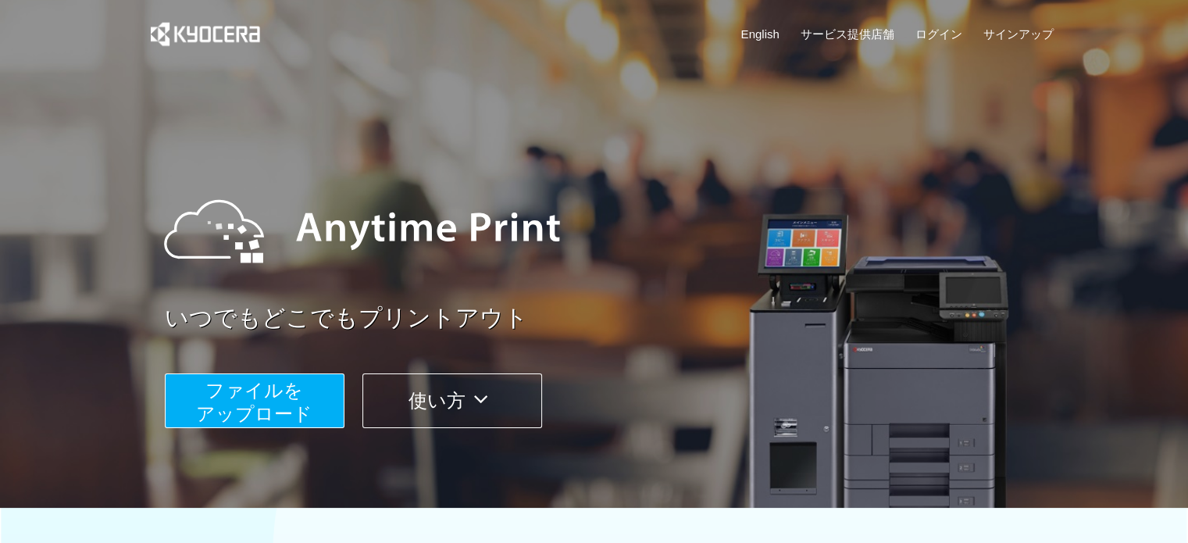
click at [270, 388] on span "ファイルを ​​アップロード" at bounding box center [254, 402] width 116 height 45
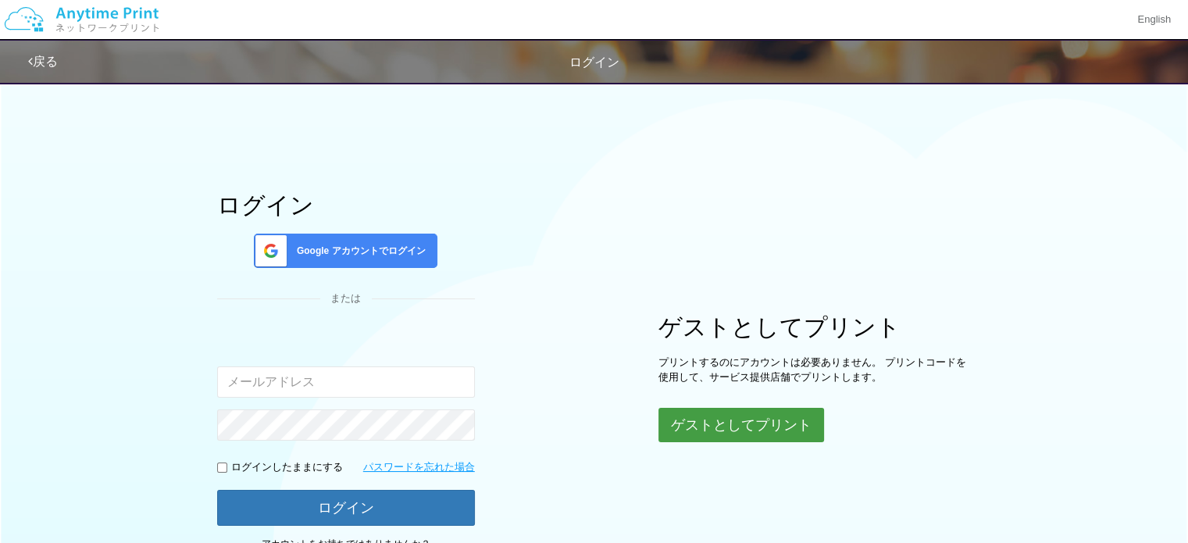
click at [776, 433] on button "ゲストとしてプリント" at bounding box center [741, 425] width 166 height 34
click at [715, 418] on button "ゲストとしてプリント" at bounding box center [741, 425] width 166 height 34
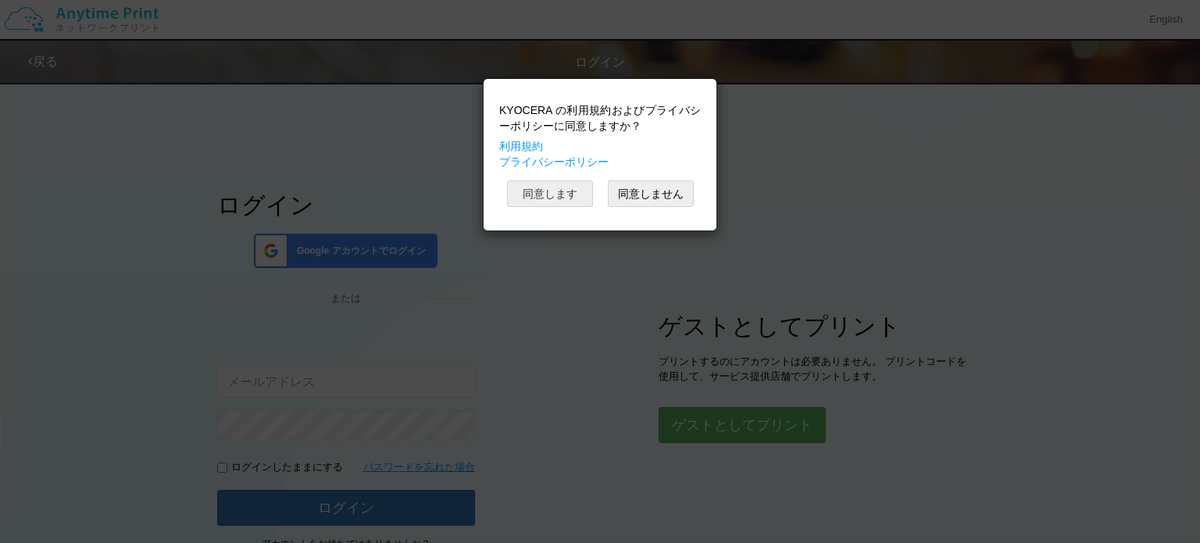
click at [553, 193] on button "同意します" at bounding box center [550, 193] width 86 height 27
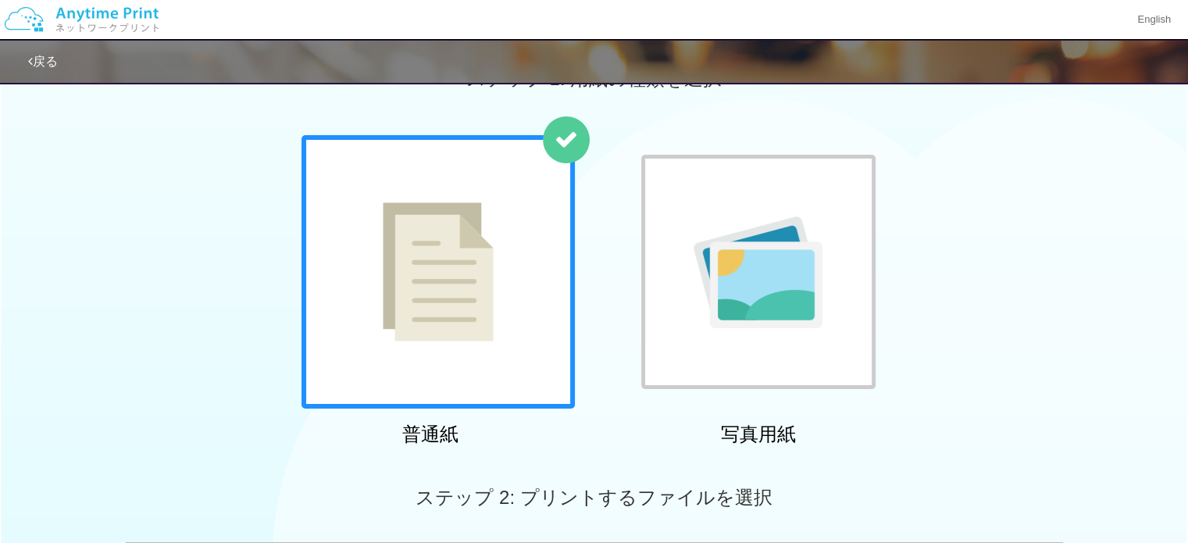
scroll to position [78, 0]
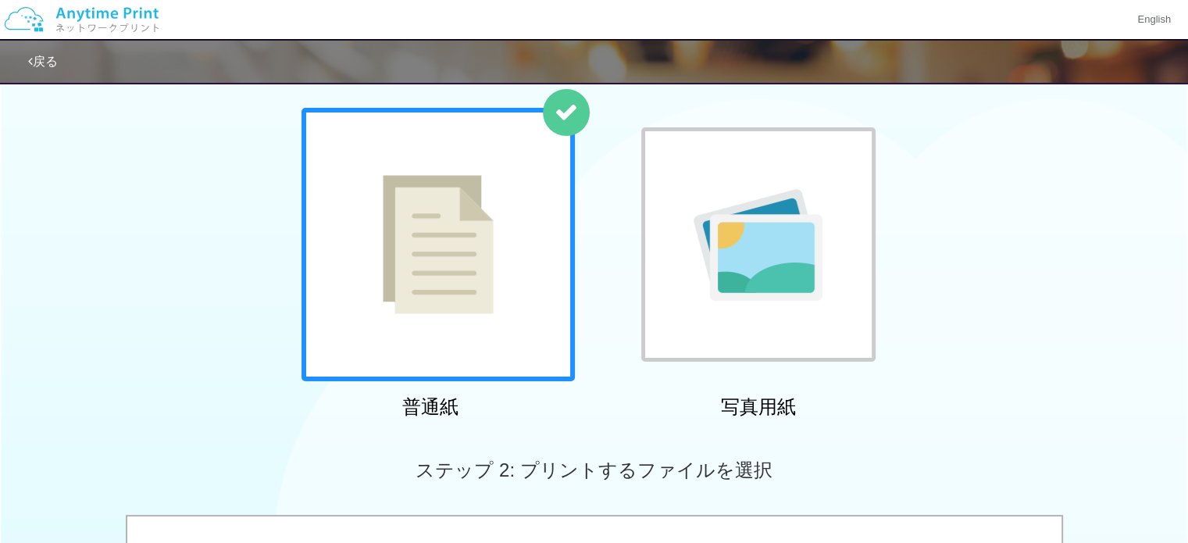
click at [484, 262] on img at bounding box center [438, 244] width 111 height 139
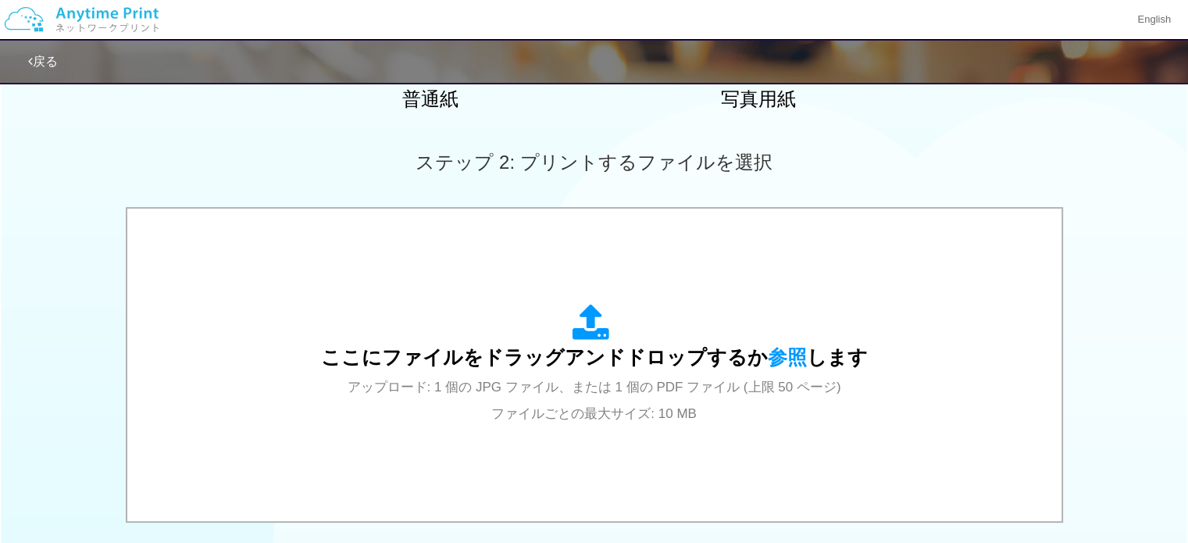
scroll to position [547, 0]
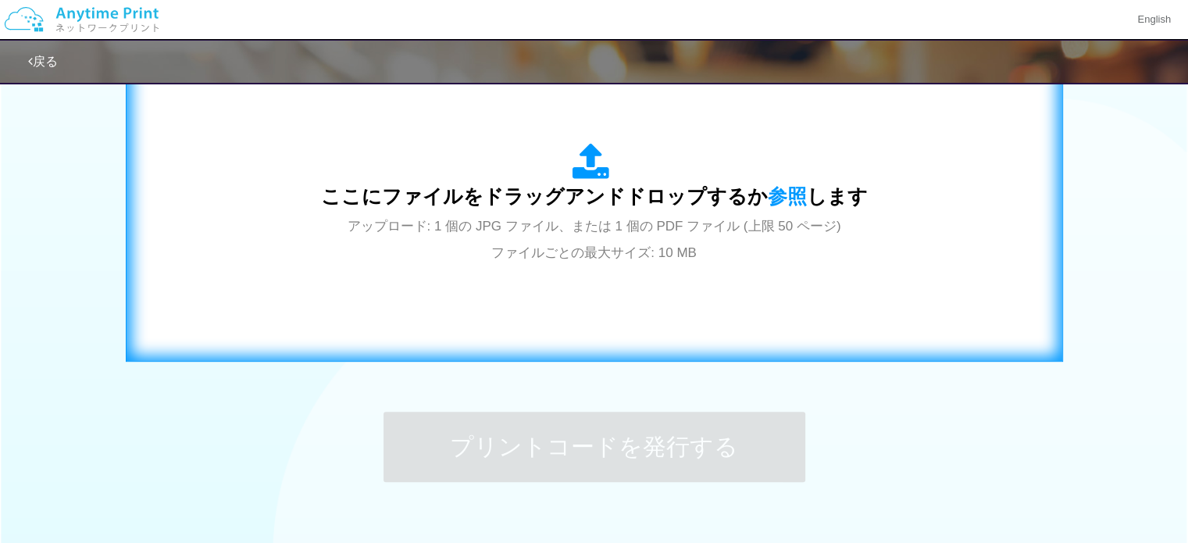
click at [591, 166] on icon at bounding box center [595, 162] width 44 height 39
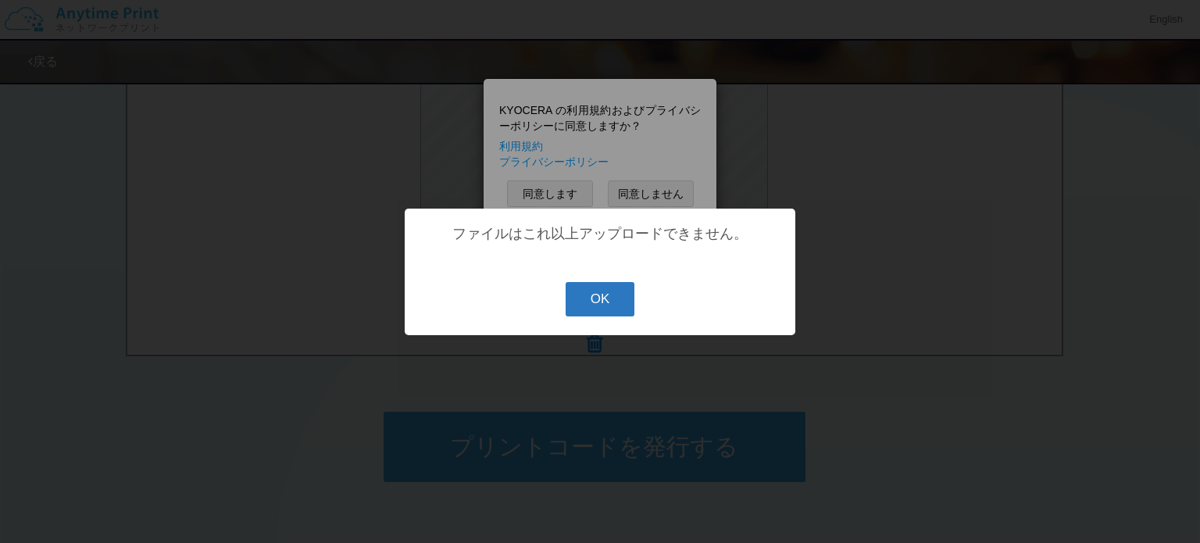
click at [593, 303] on button "OK" at bounding box center [601, 299] width 70 height 34
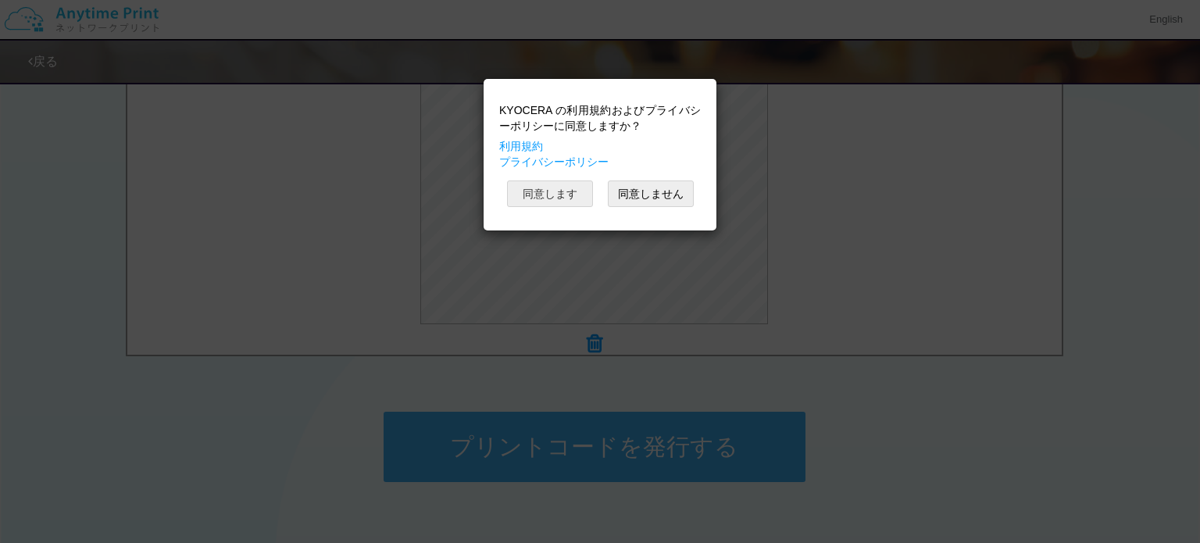
click at [566, 193] on button "同意します" at bounding box center [550, 193] width 86 height 27
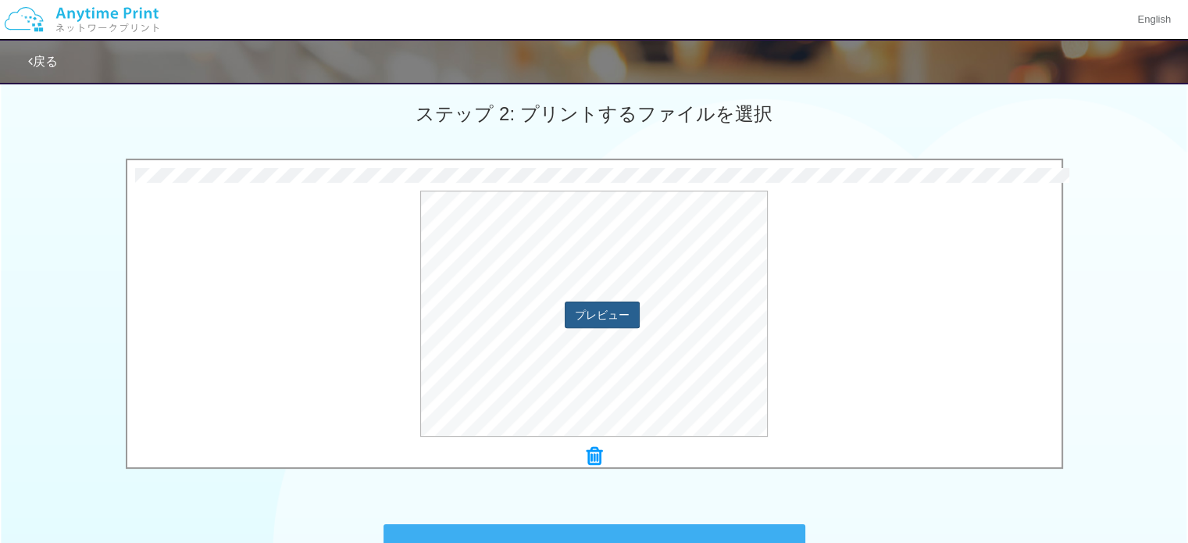
scroll to position [469, 0]
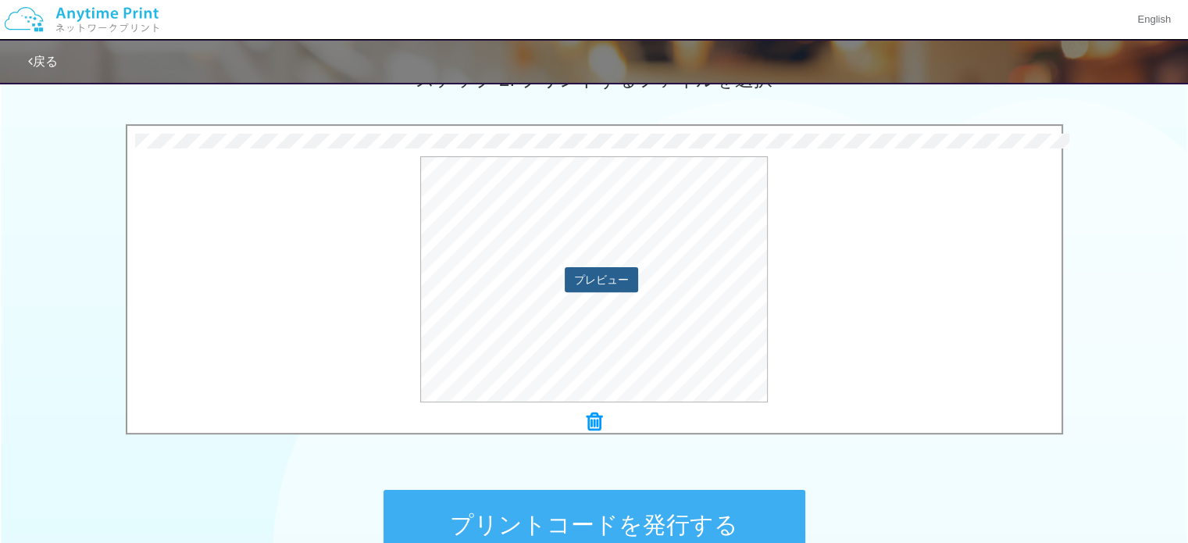
click at [593, 280] on button "プレビュー" at bounding box center [601, 279] width 73 height 25
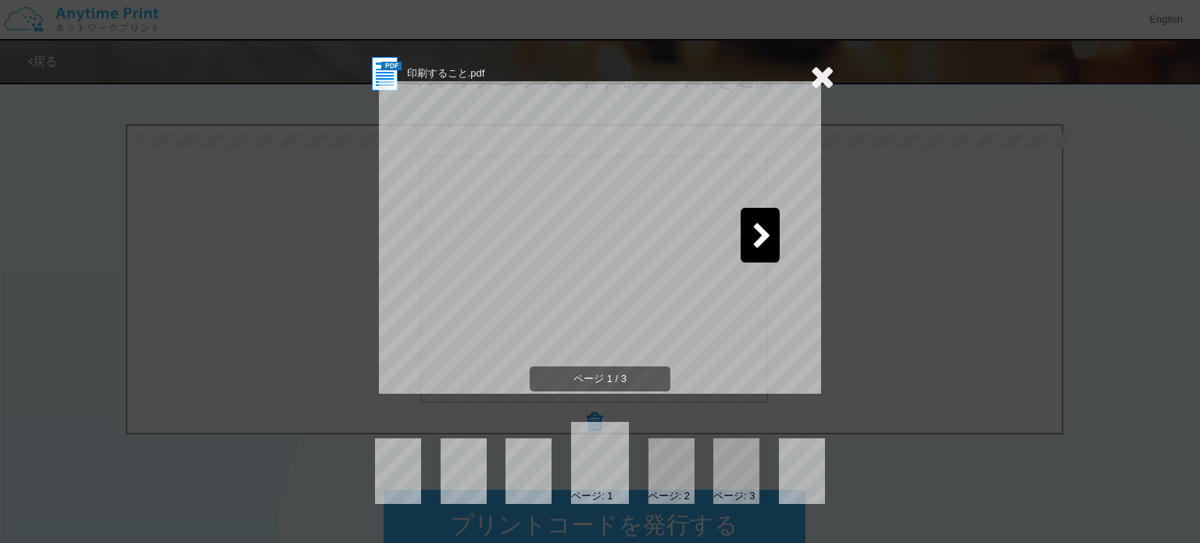
click at [766, 234] on icon at bounding box center [762, 236] width 20 height 27
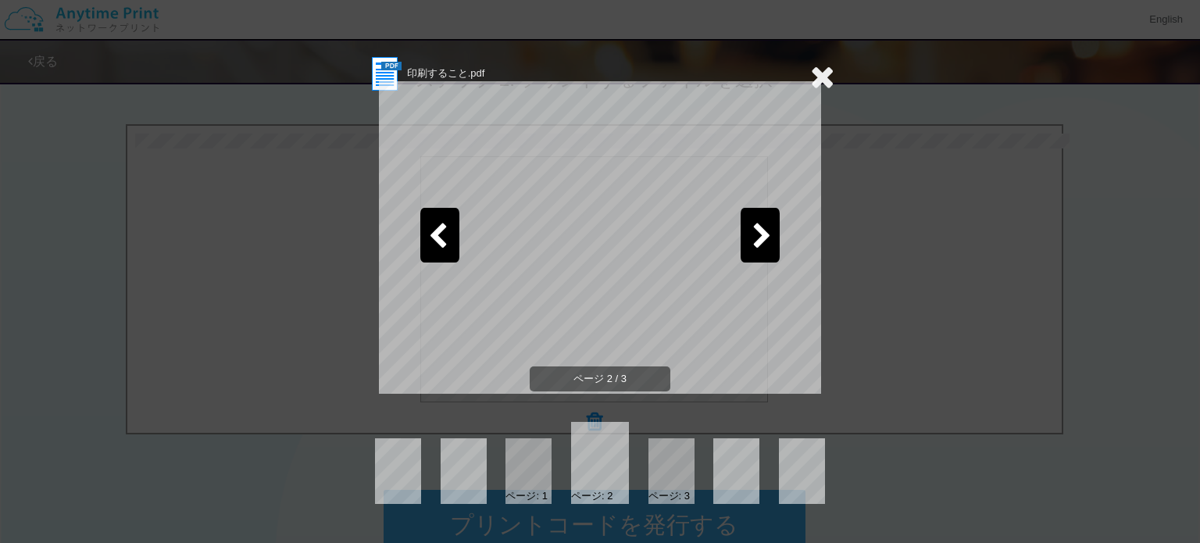
click at [766, 234] on icon at bounding box center [762, 236] width 20 height 27
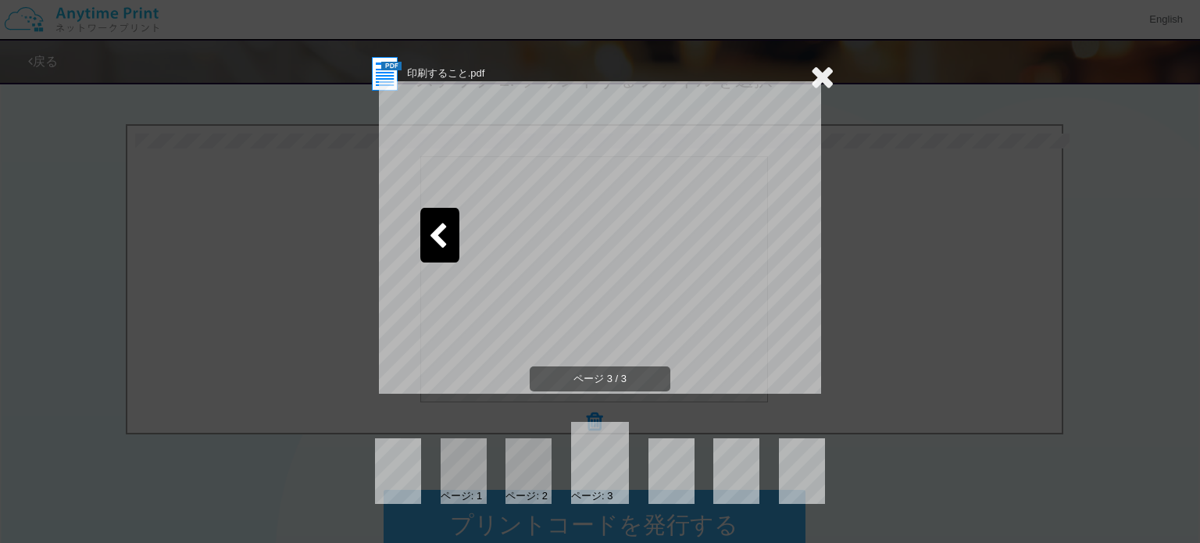
click at [826, 81] on icon at bounding box center [822, 76] width 24 height 31
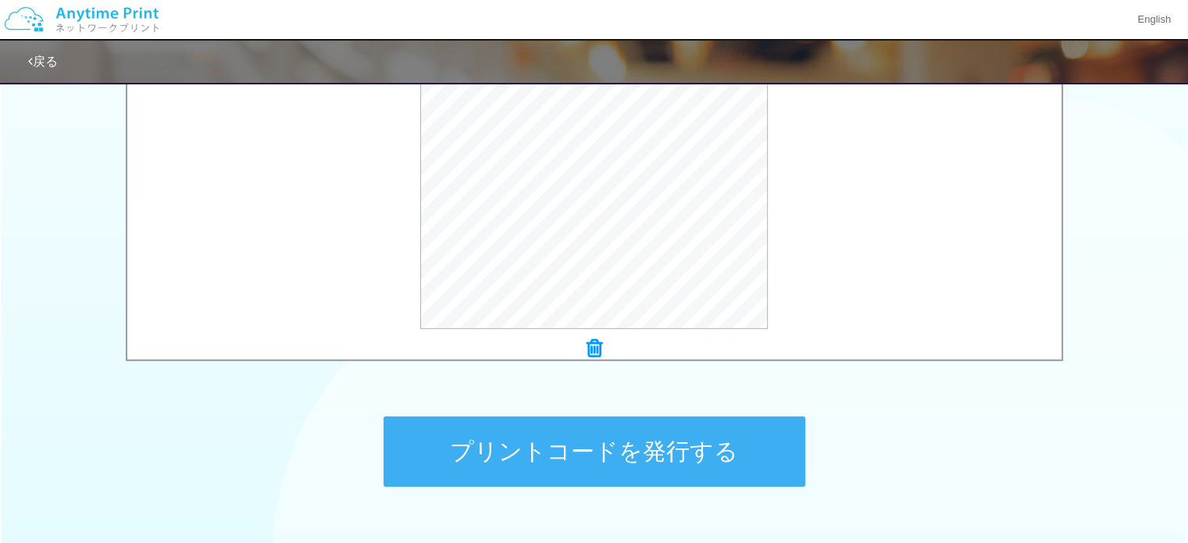
scroll to position [547, 0]
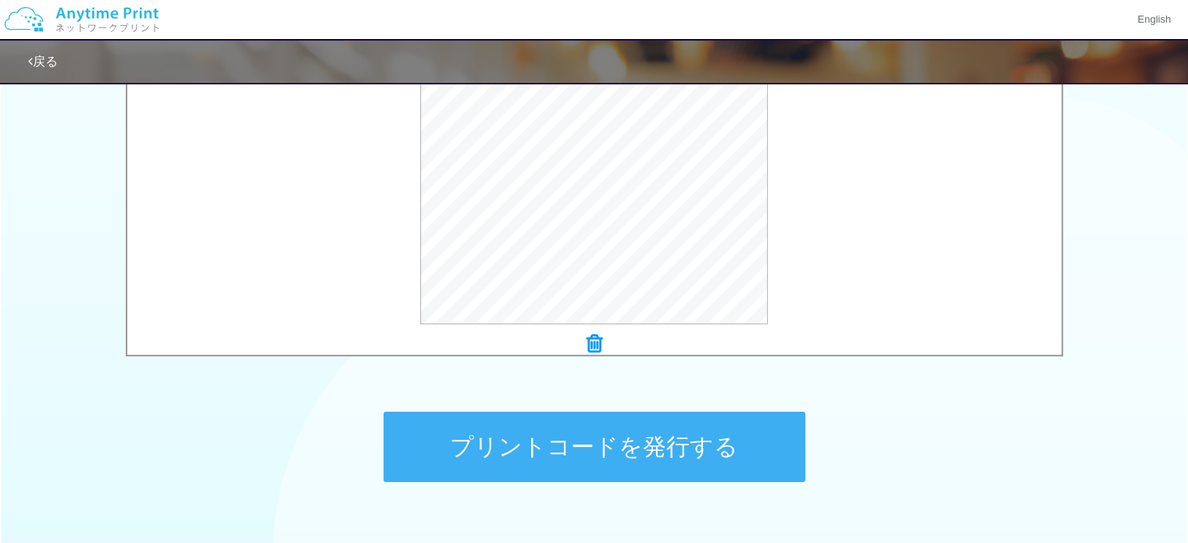
click at [617, 446] on button "プリントコードを発行する" at bounding box center [595, 447] width 422 height 70
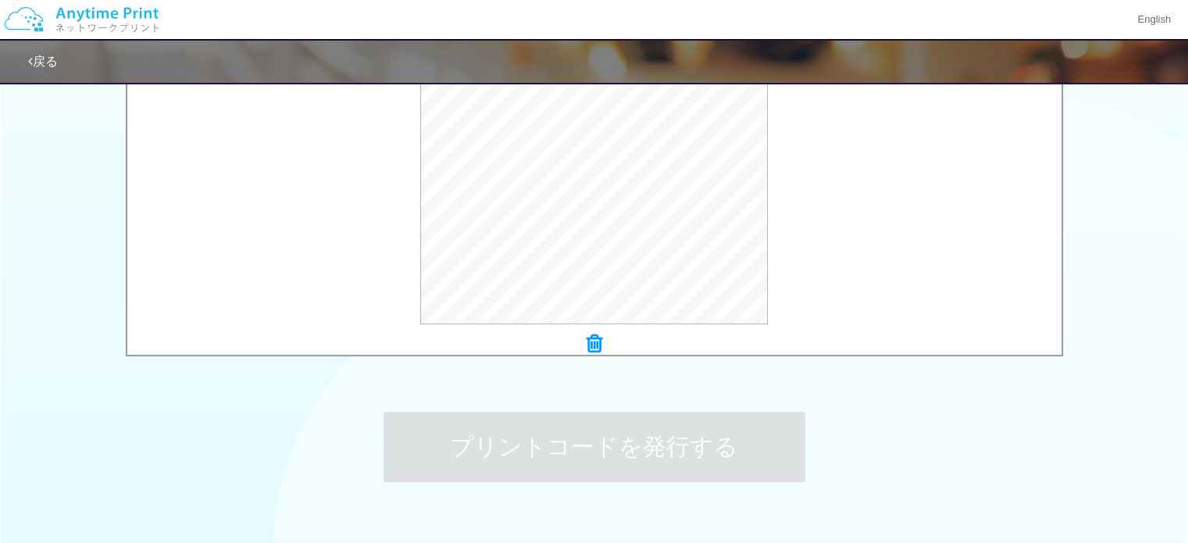
scroll to position [0, 0]
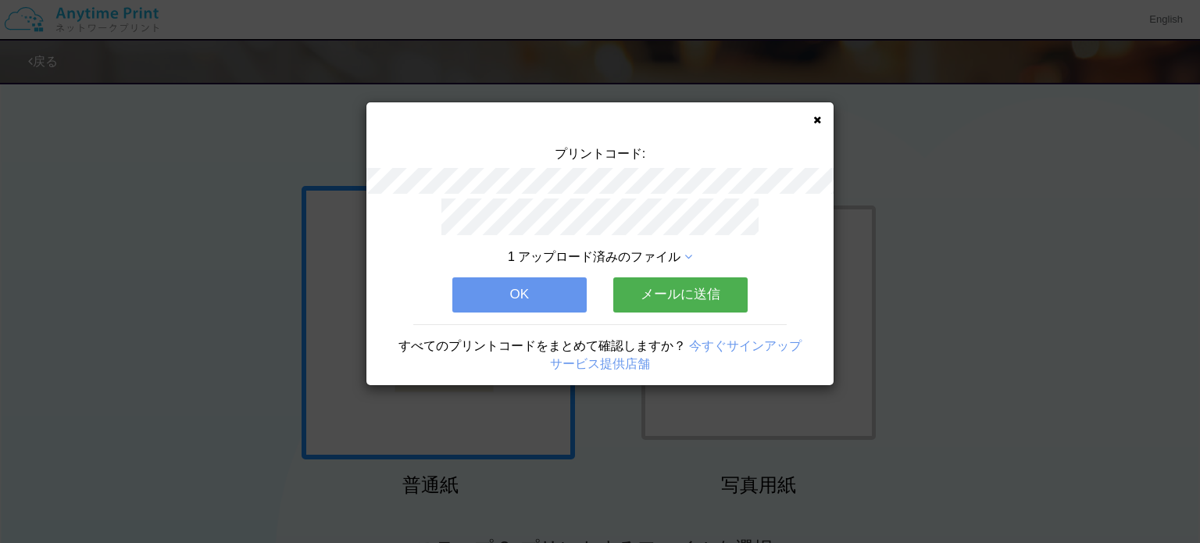
click at [544, 293] on button "OK" at bounding box center [519, 294] width 134 height 34
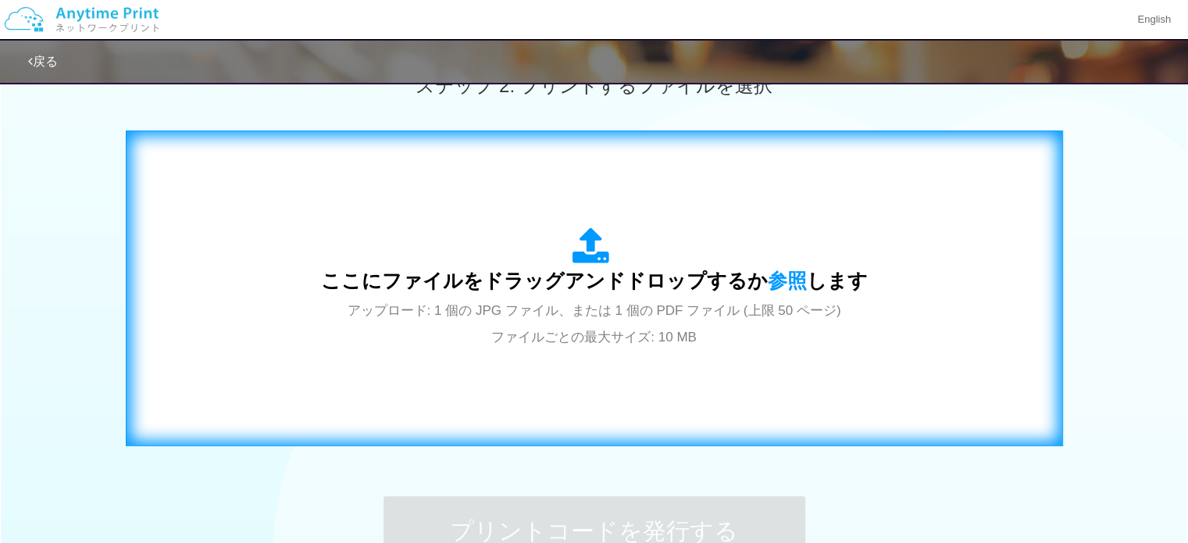
scroll to position [469, 0]
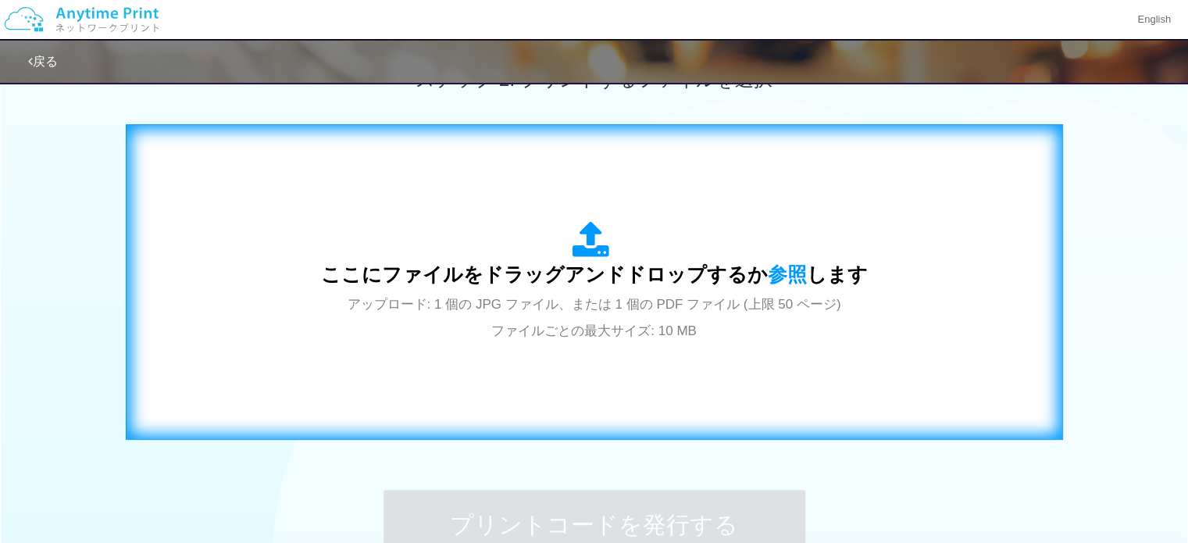
click at [594, 236] on icon at bounding box center [595, 240] width 44 height 39
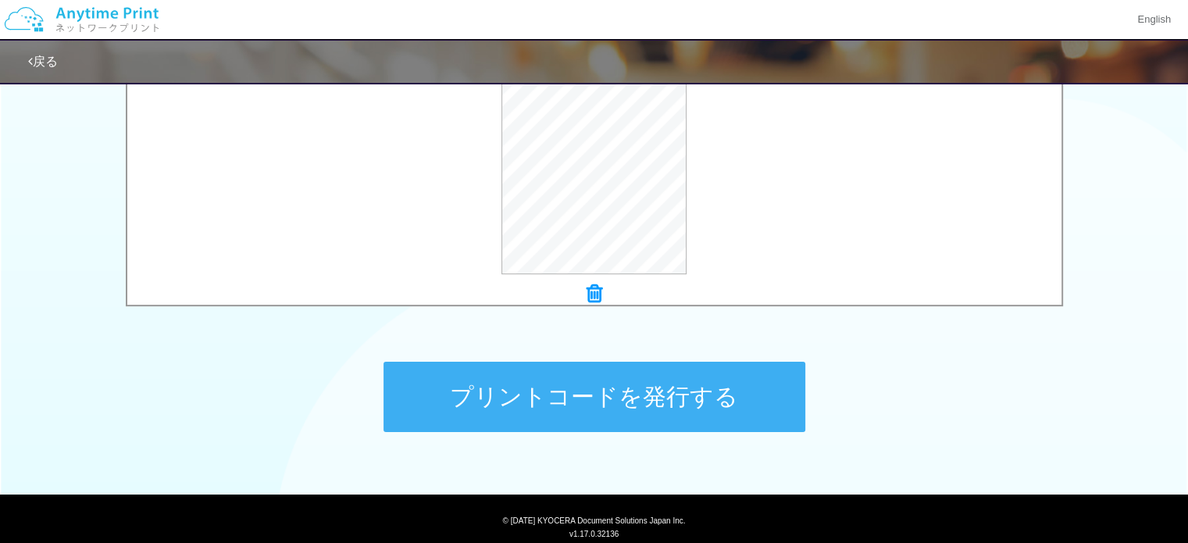
scroll to position [625, 0]
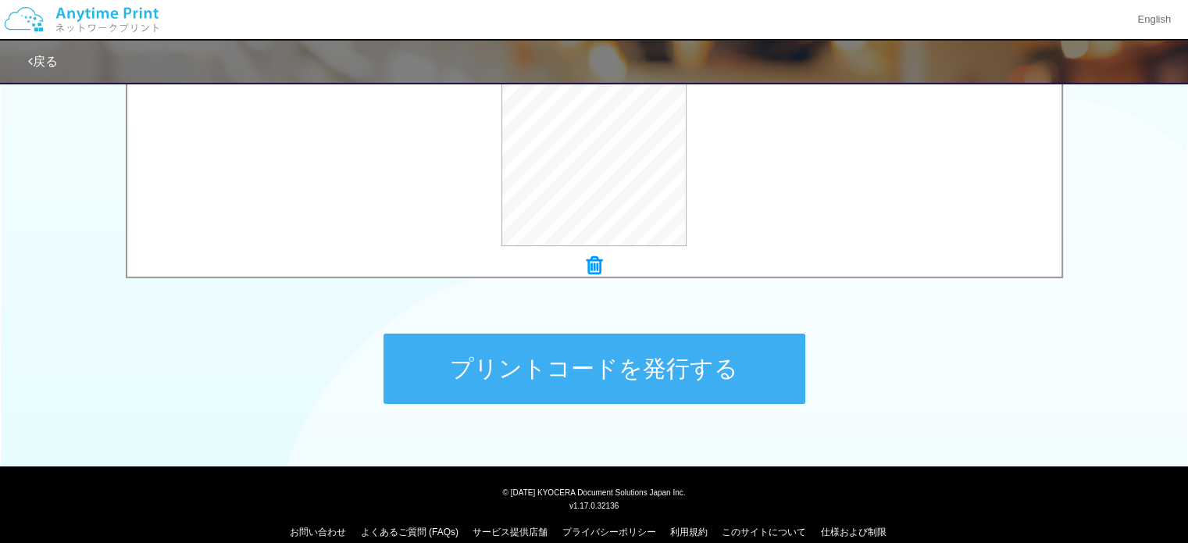
click at [657, 378] on button "プリントコードを発行する" at bounding box center [595, 369] width 422 height 70
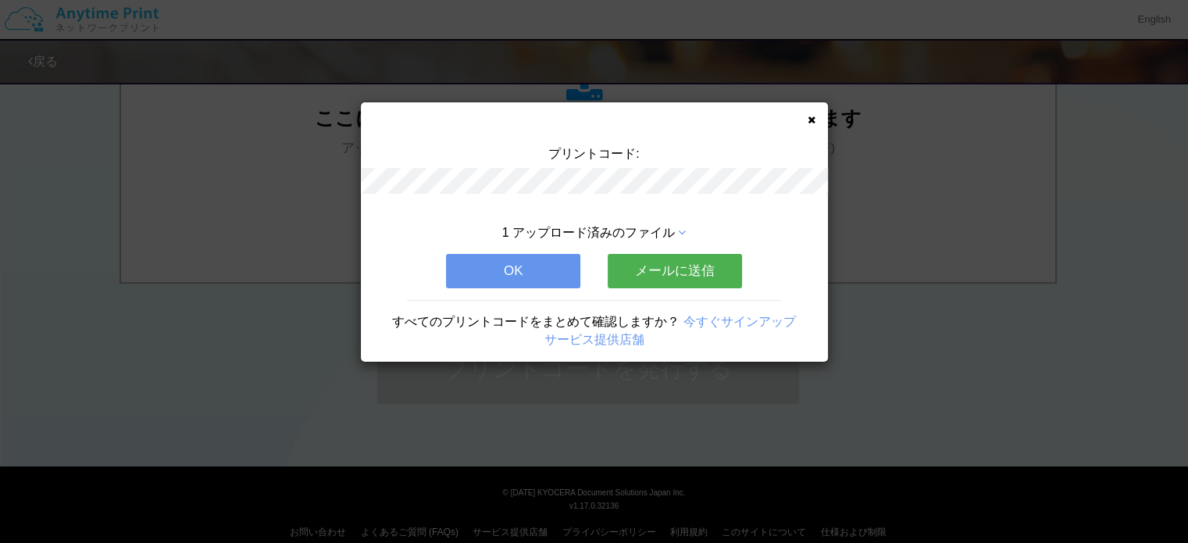
scroll to position [0, 0]
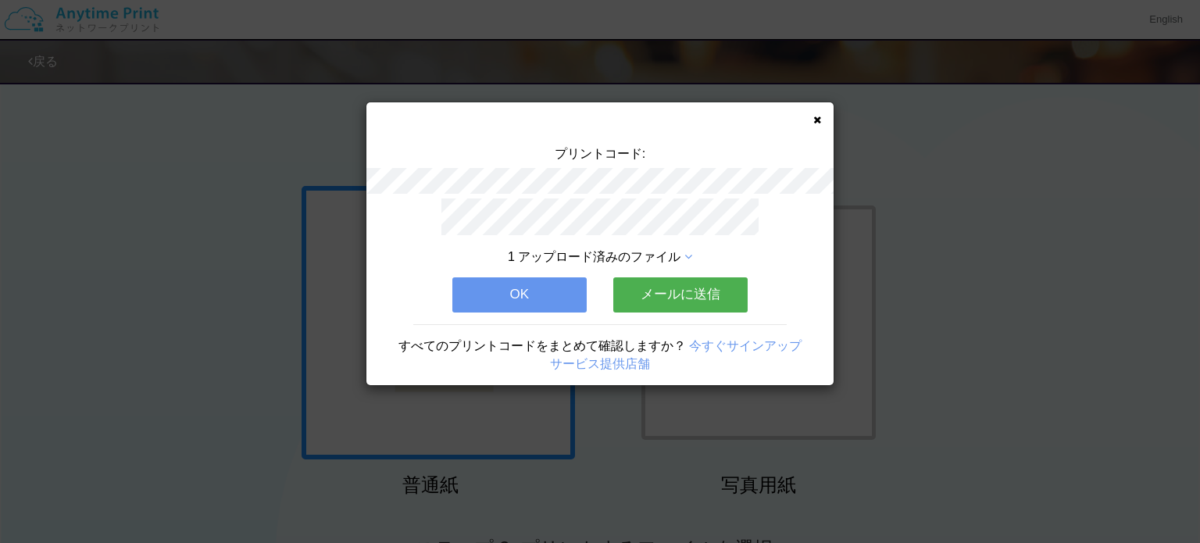
click at [516, 290] on button "OK" at bounding box center [519, 294] width 134 height 34
